Goal: Find specific page/section: Find specific page/section

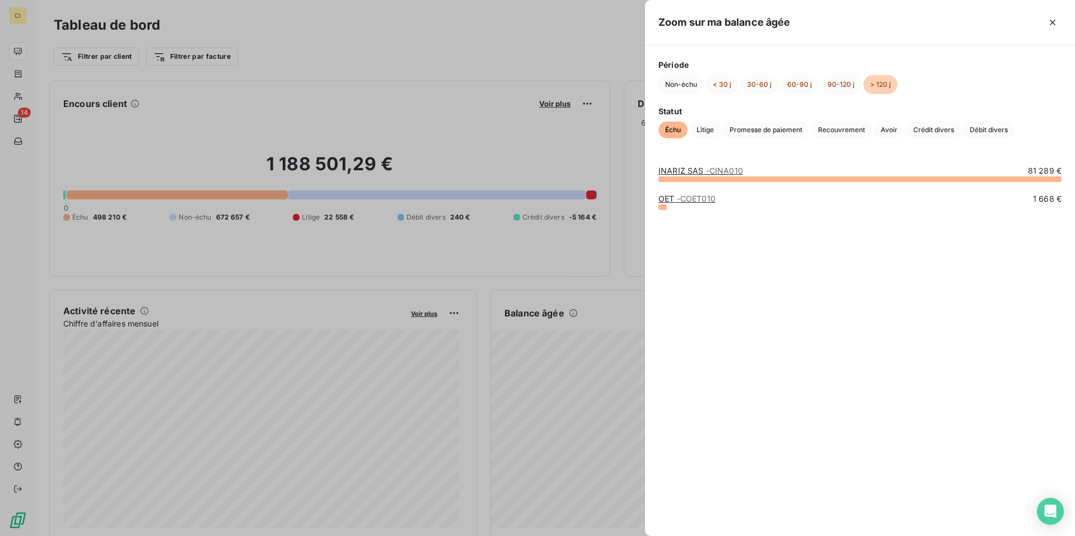
click at [592, 342] on div at bounding box center [537, 268] width 1075 height 536
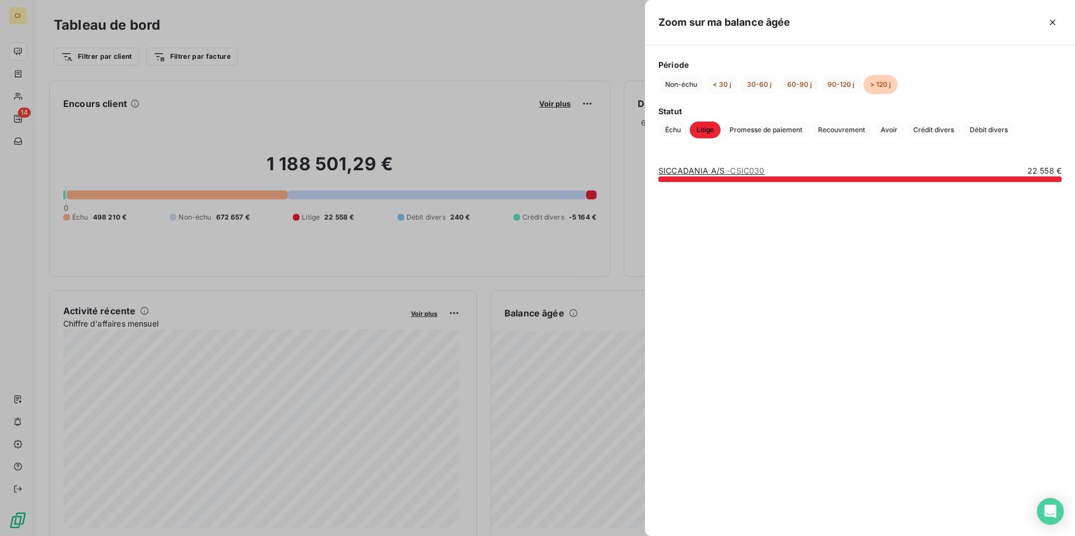
click at [607, 344] on div at bounding box center [537, 268] width 1075 height 536
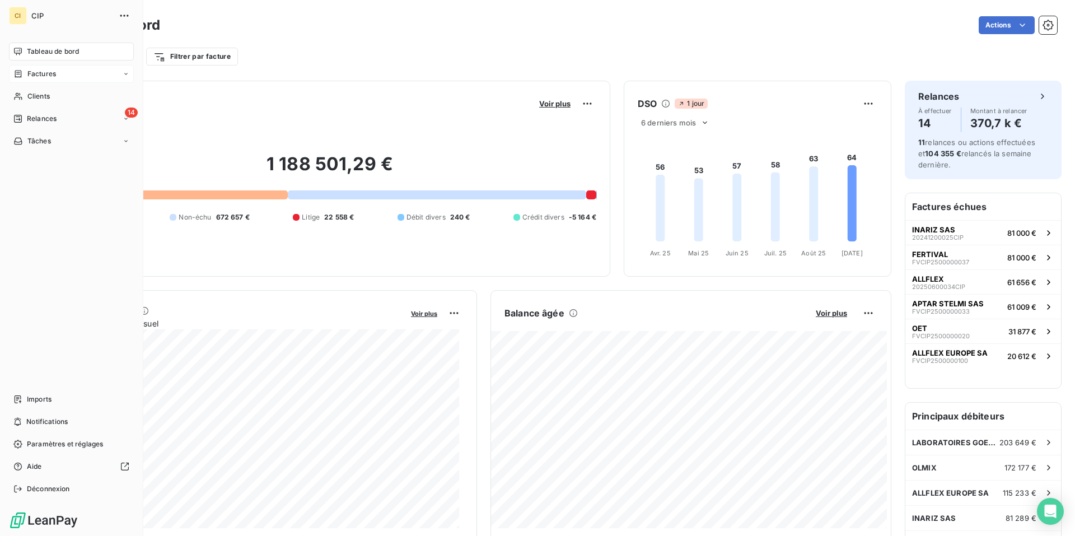
click at [17, 71] on icon at bounding box center [18, 73] width 7 height 7
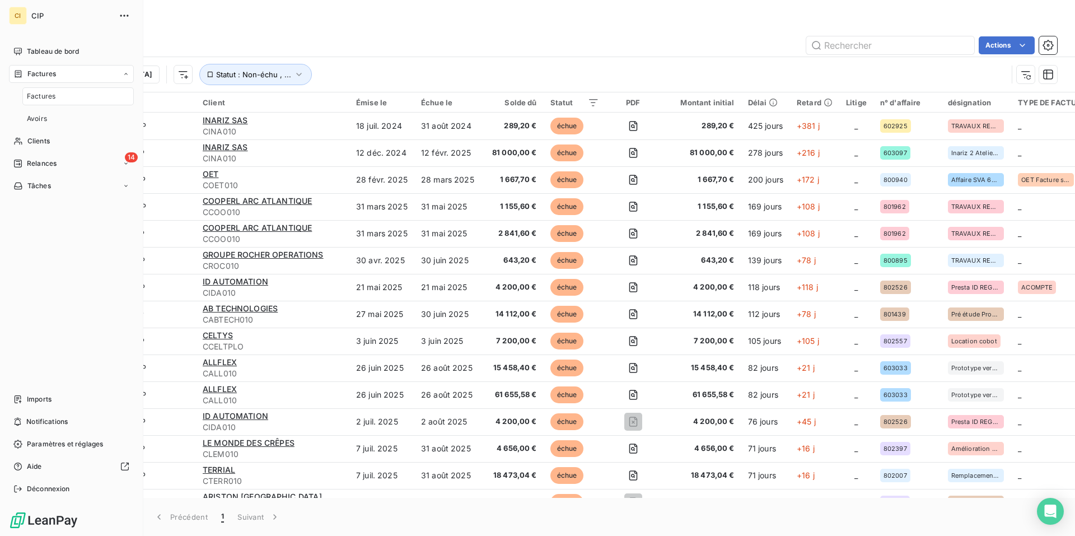
click at [50, 69] on span "Factures" at bounding box center [41, 74] width 29 height 10
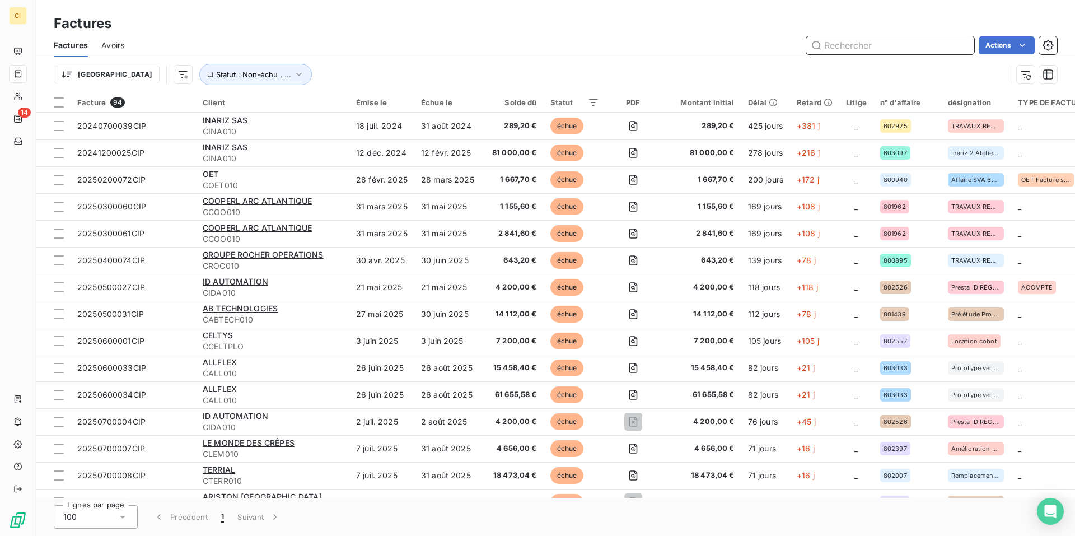
click at [868, 40] on input "text" at bounding box center [890, 45] width 168 height 18
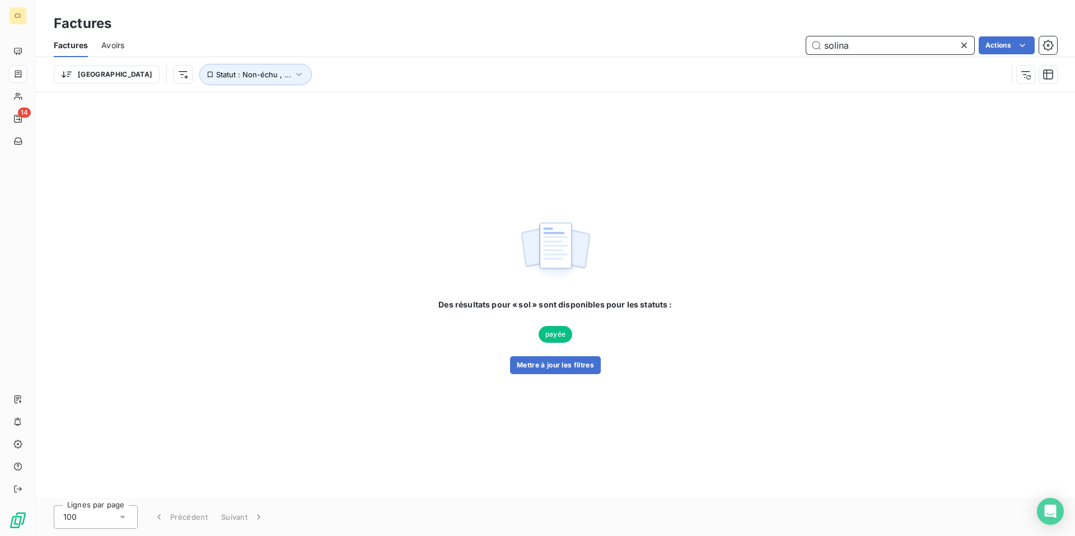
type input "solina"
click at [293, 77] on icon "button" at bounding box center [298, 74] width 11 height 11
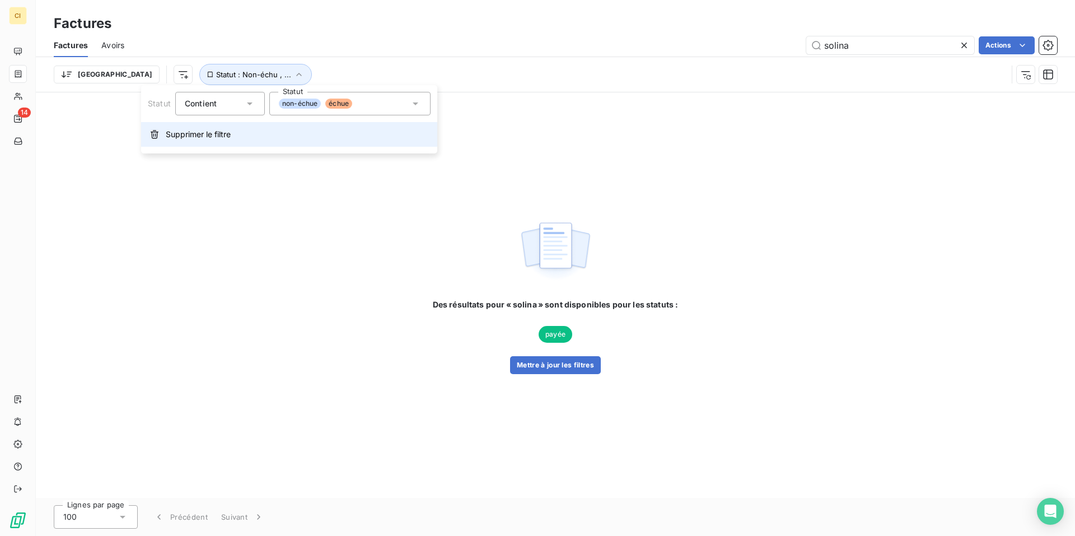
click at [226, 130] on span "Supprimer le filtre" at bounding box center [198, 134] width 65 height 11
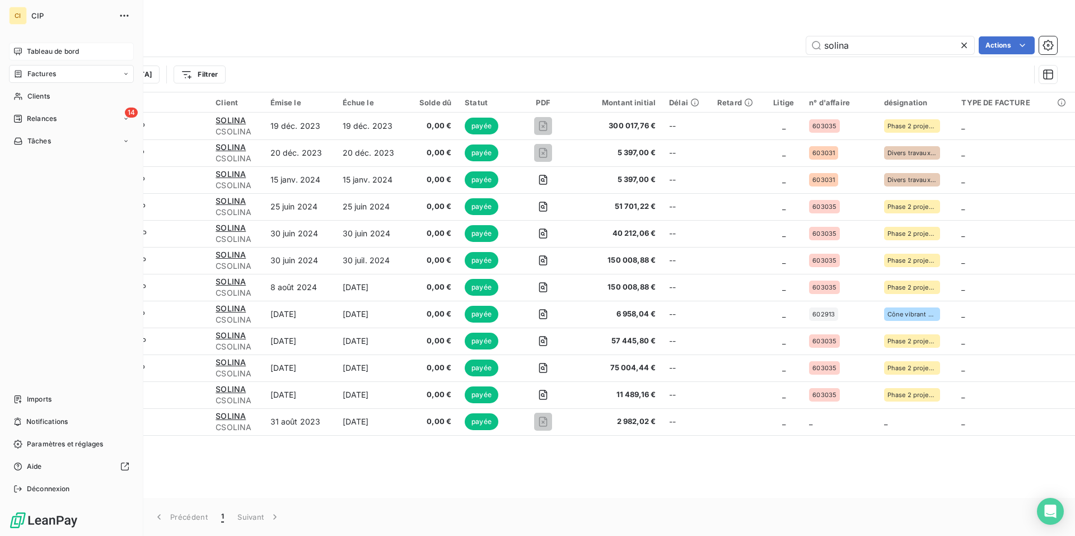
click at [21, 44] on div "Tableau de bord" at bounding box center [71, 52] width 125 height 18
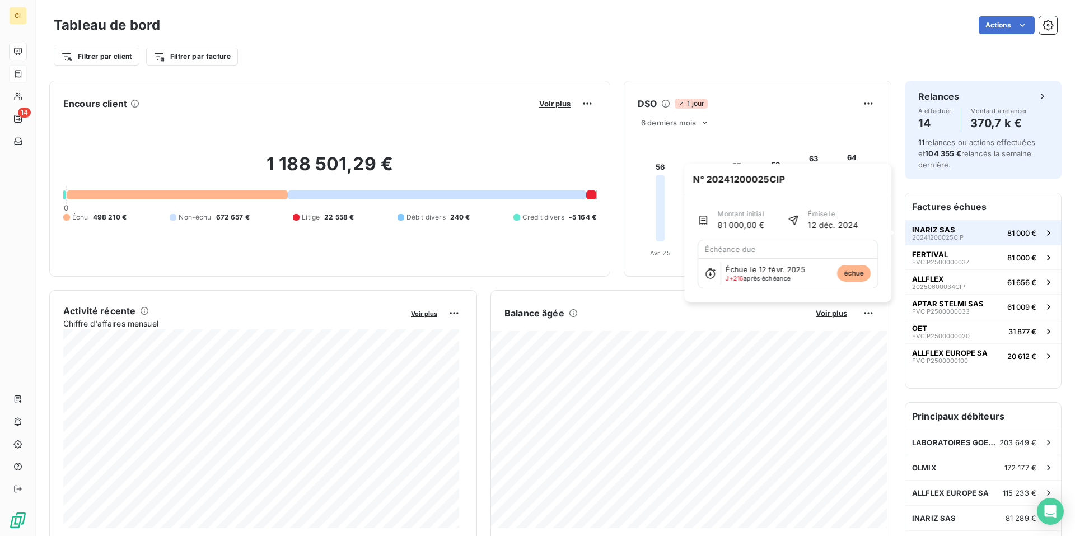
click at [935, 236] on span "20241200025CIP" at bounding box center [938, 237] width 52 height 7
